Goal: Task Accomplishment & Management: Manage account settings

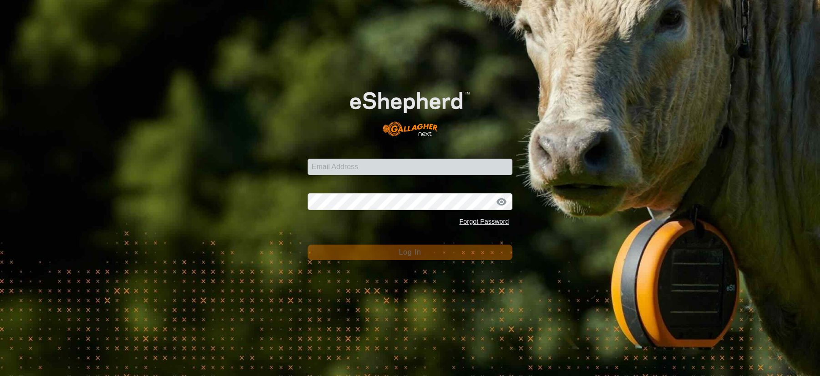
type input "[PERSON_NAME][EMAIL_ADDRESS][PERSON_NAME][DOMAIN_NAME]"
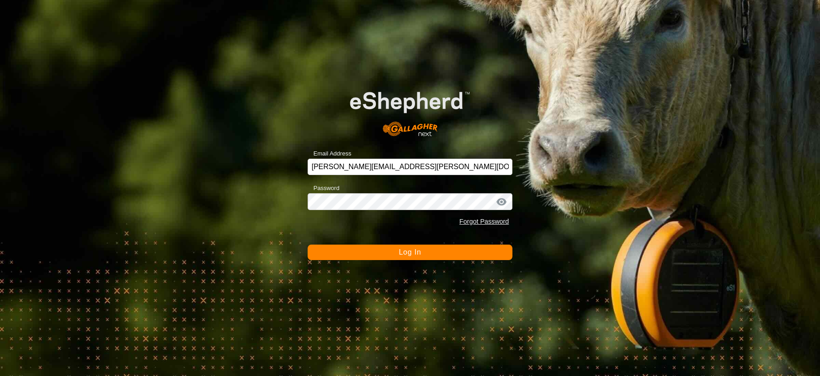
click at [502, 198] on div at bounding box center [502, 202] width 14 height 9
click at [438, 257] on button "Log In" at bounding box center [410, 252] width 205 height 15
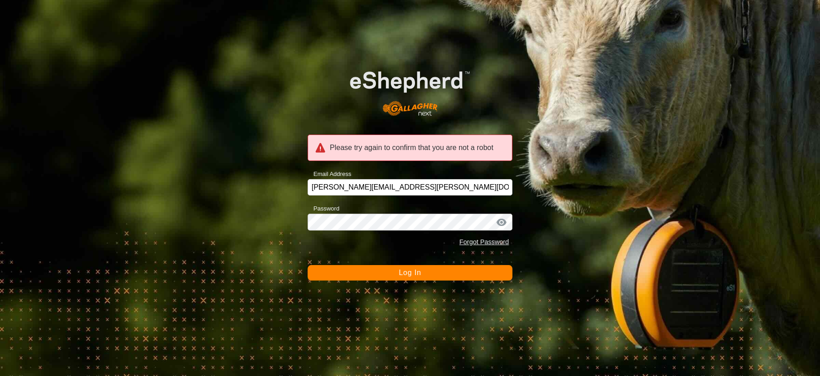
click at [501, 225] on div at bounding box center [502, 222] width 14 height 9
click at [456, 272] on button "Log In" at bounding box center [410, 272] width 205 height 15
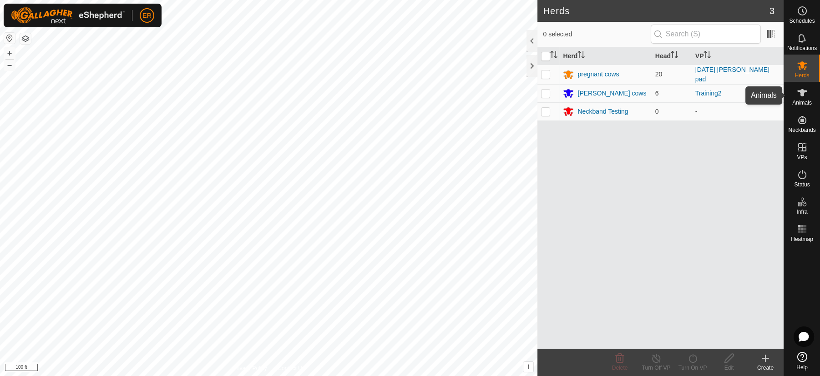
click at [801, 93] on icon at bounding box center [802, 92] width 10 height 7
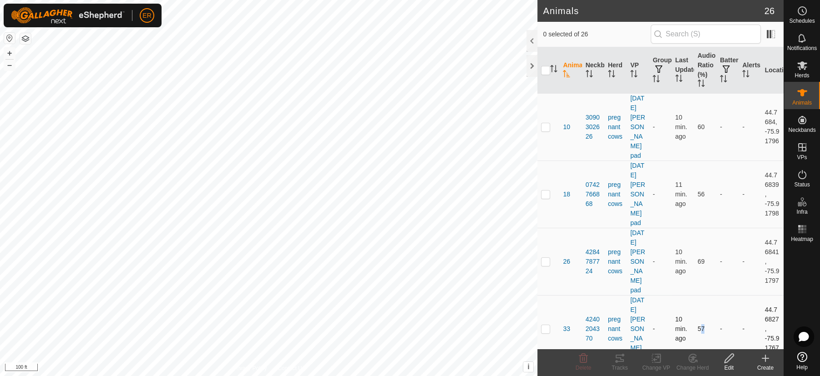
drag, startPoint x: 695, startPoint y: 335, endPoint x: 693, endPoint y: 303, distance: 31.9
click at [694, 303] on td "57" at bounding box center [705, 328] width 22 height 67
click at [705, 318] on td "57" at bounding box center [705, 328] width 22 height 67
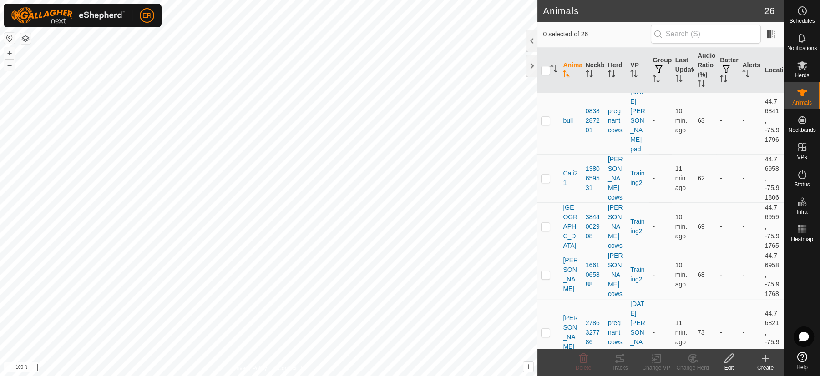
scroll to position [1344, 0]
